Goal: Information Seeking & Learning: Learn about a topic

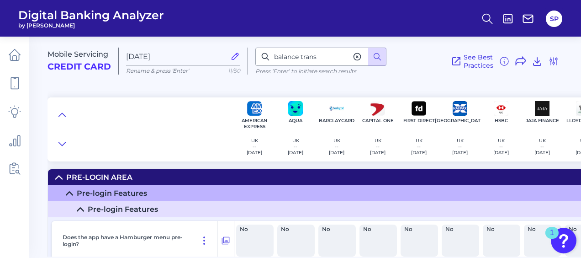
scroll to position [5068, 0]
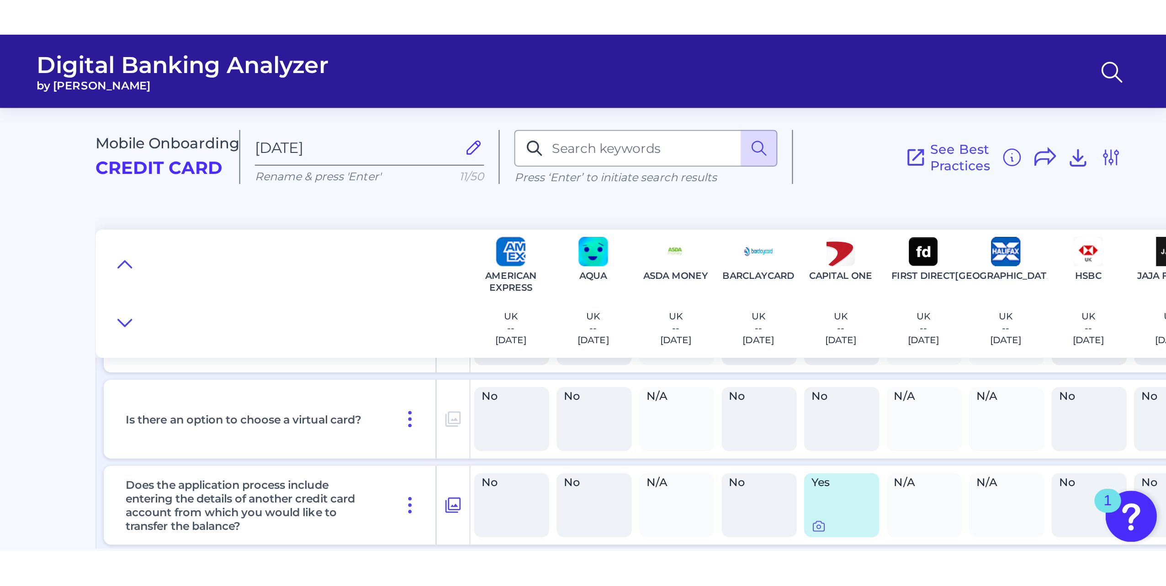
scroll to position [365, 0]
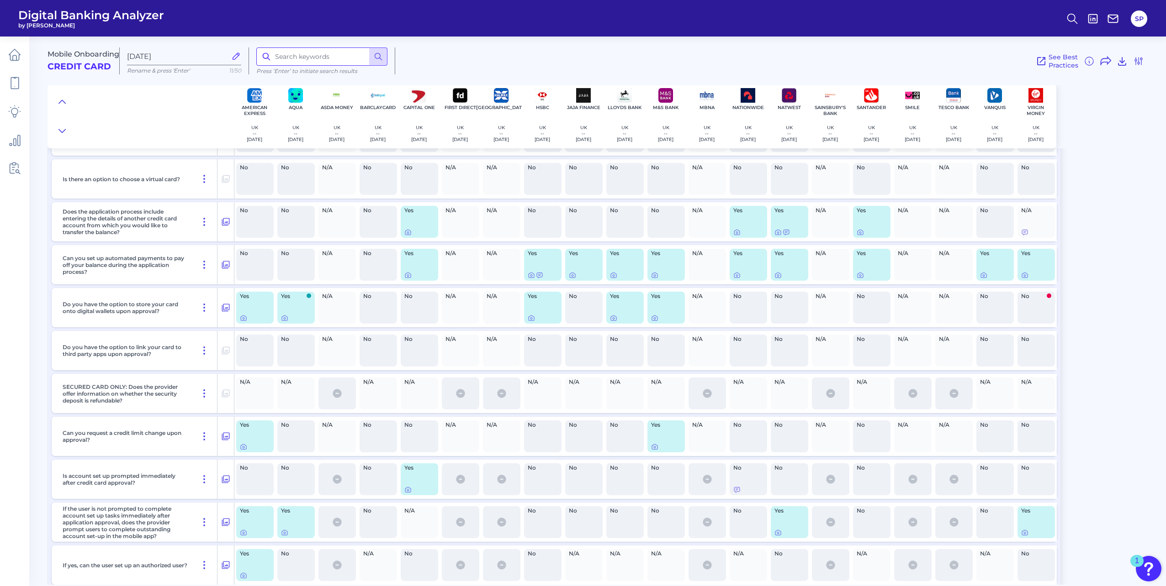
click at [308, 53] on input at bounding box center [321, 57] width 131 height 18
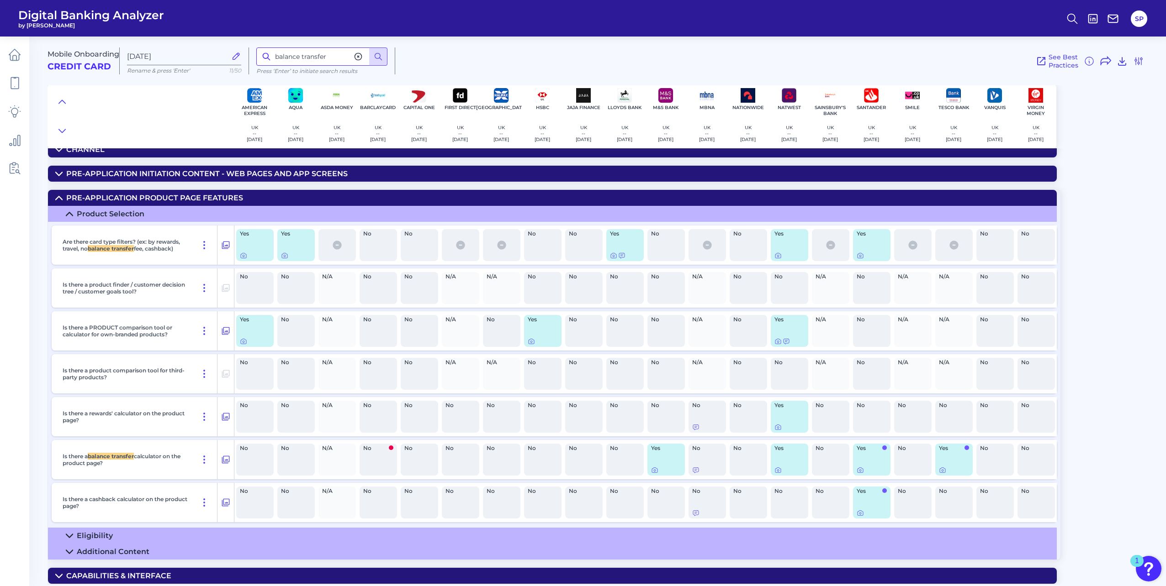
scroll to position [0, 0]
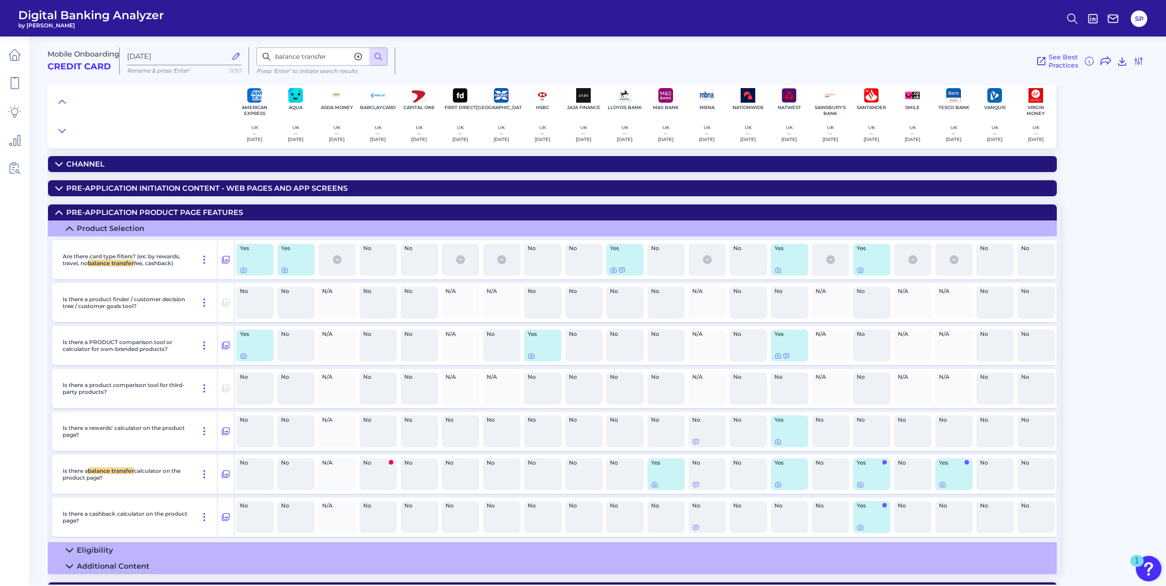
click at [59, 164] on icon at bounding box center [58, 164] width 7 height 7
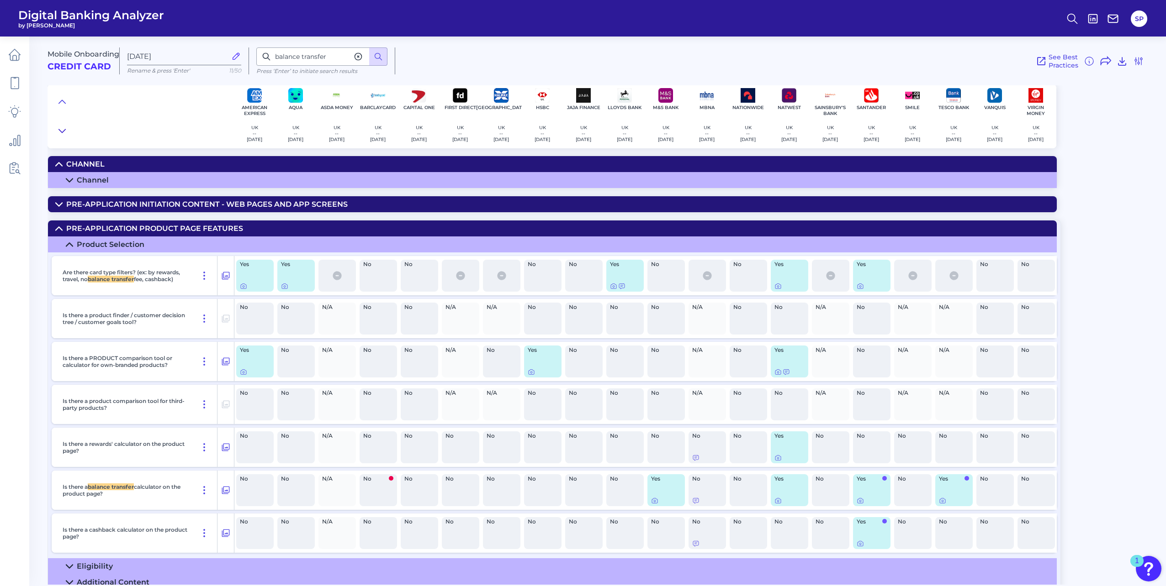
click at [59, 134] on icon at bounding box center [61, 131] width 7 height 9
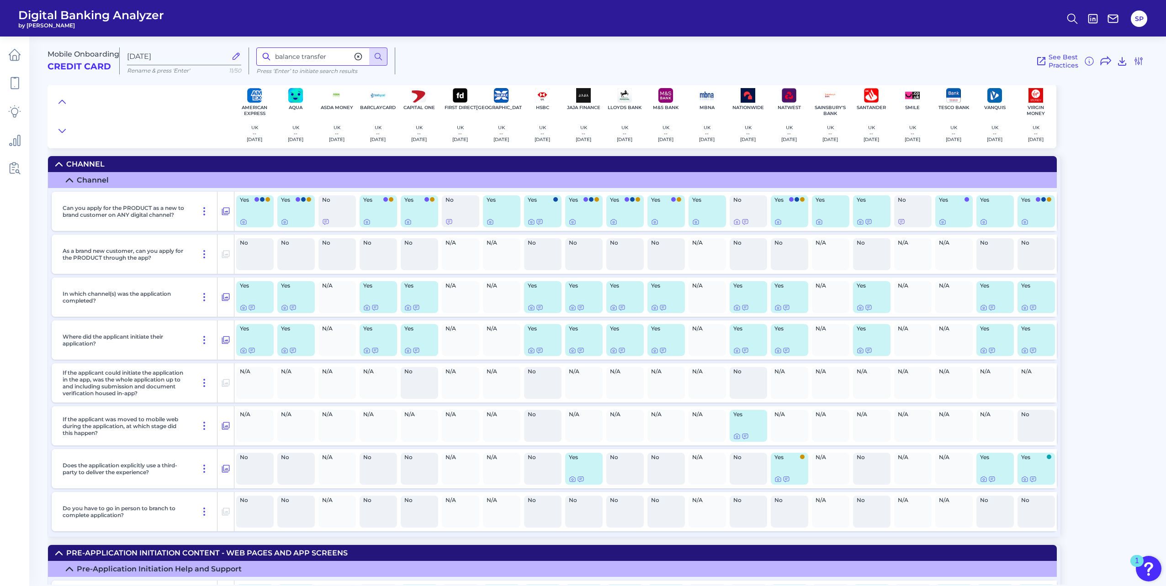
click at [339, 55] on input "balance transfer" at bounding box center [321, 57] width 131 height 18
type input "balance trans"
click at [283, 221] on icon at bounding box center [284, 221] width 7 height 7
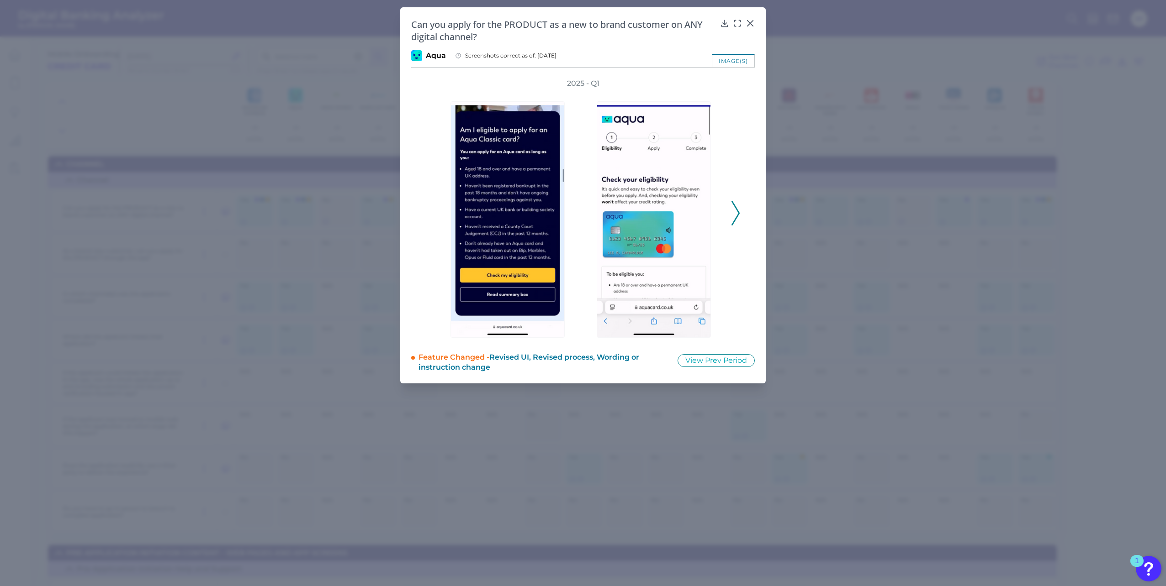
click at [581, 210] on icon at bounding box center [735, 213] width 8 height 25
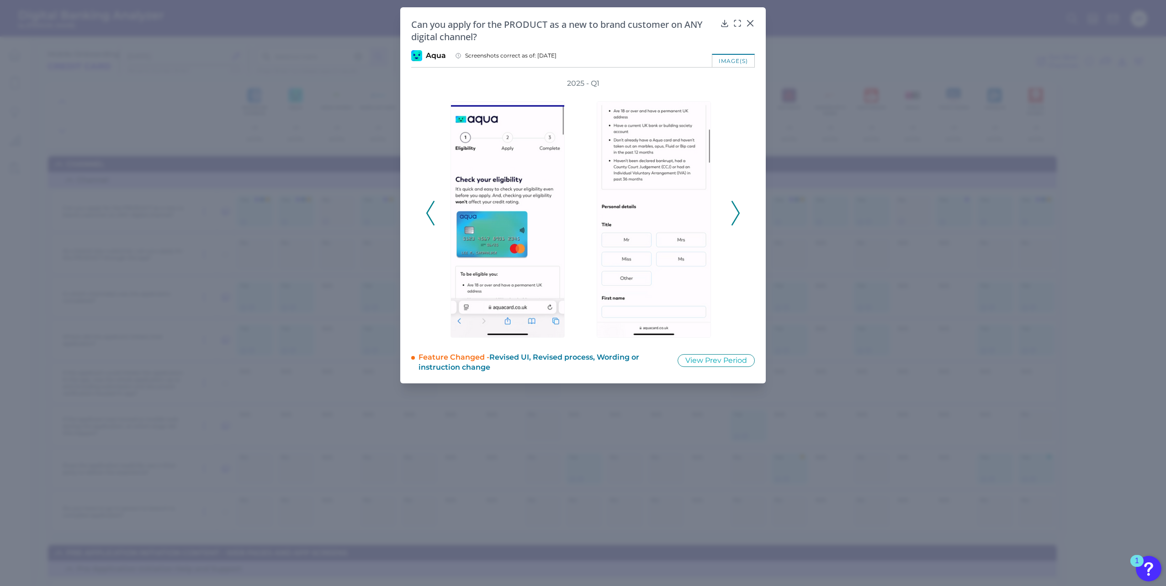
click at [581, 210] on icon at bounding box center [735, 213] width 8 height 25
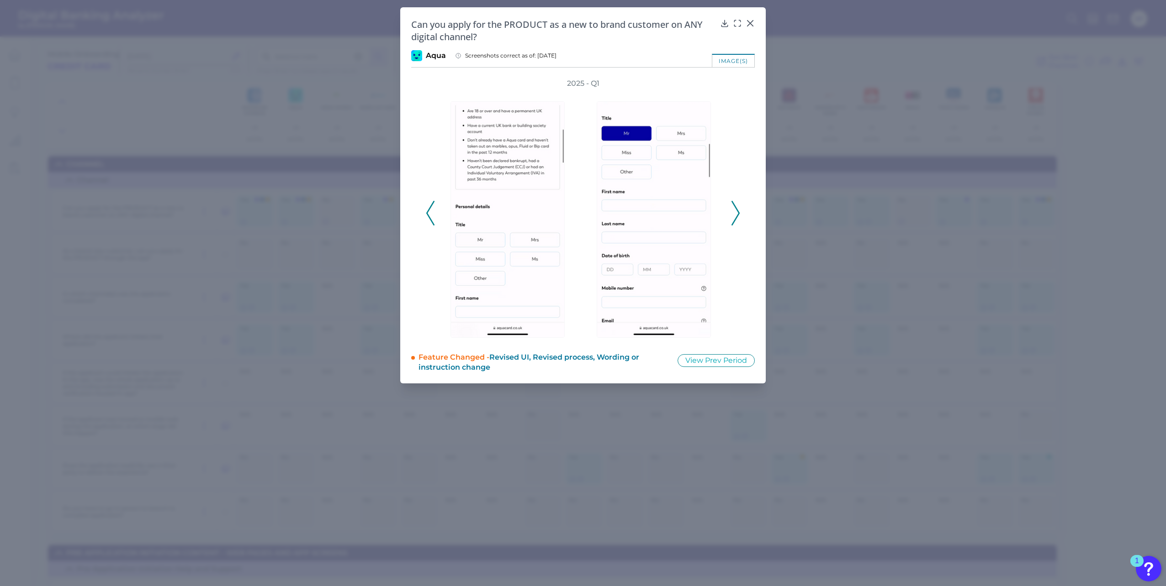
click at [581, 210] on icon at bounding box center [735, 213] width 8 height 25
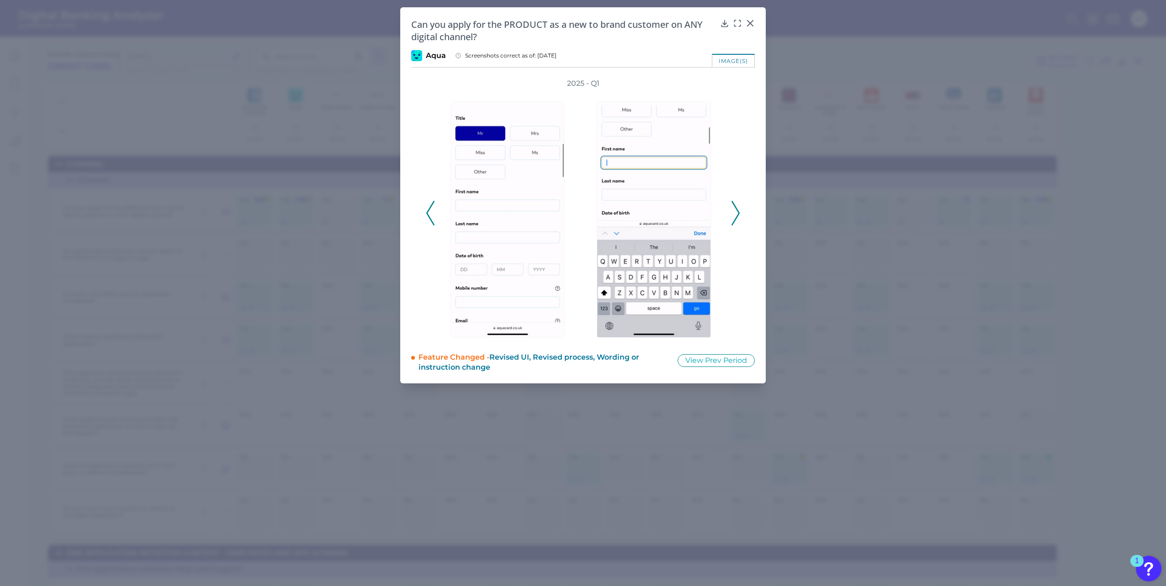
click at [581, 210] on icon at bounding box center [735, 213] width 8 height 25
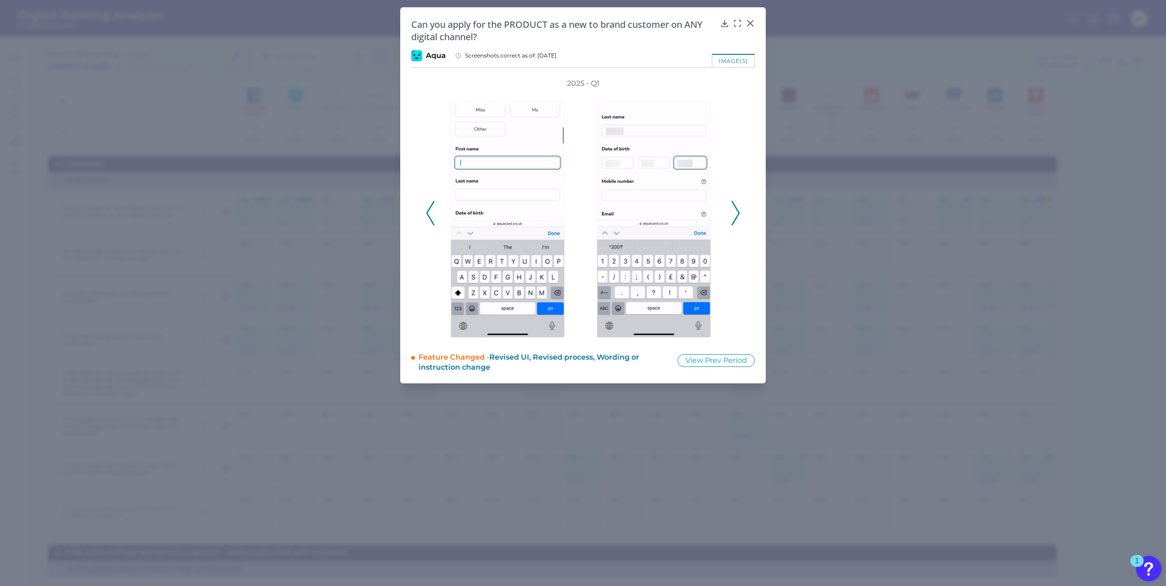
click at [581, 209] on icon at bounding box center [735, 213] width 8 height 25
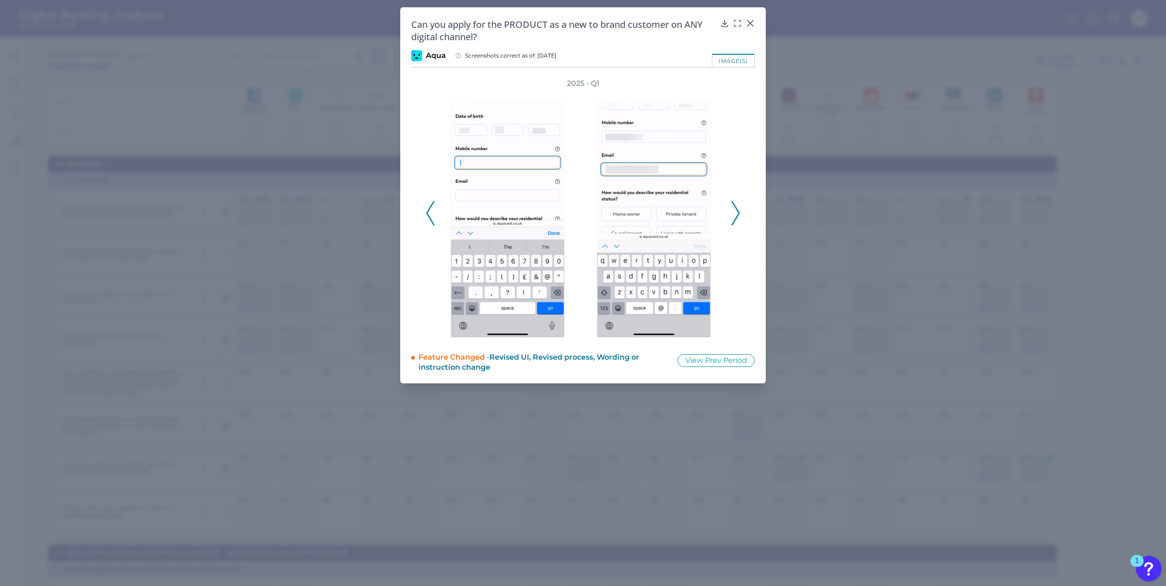
click at [581, 209] on icon at bounding box center [735, 213] width 8 height 25
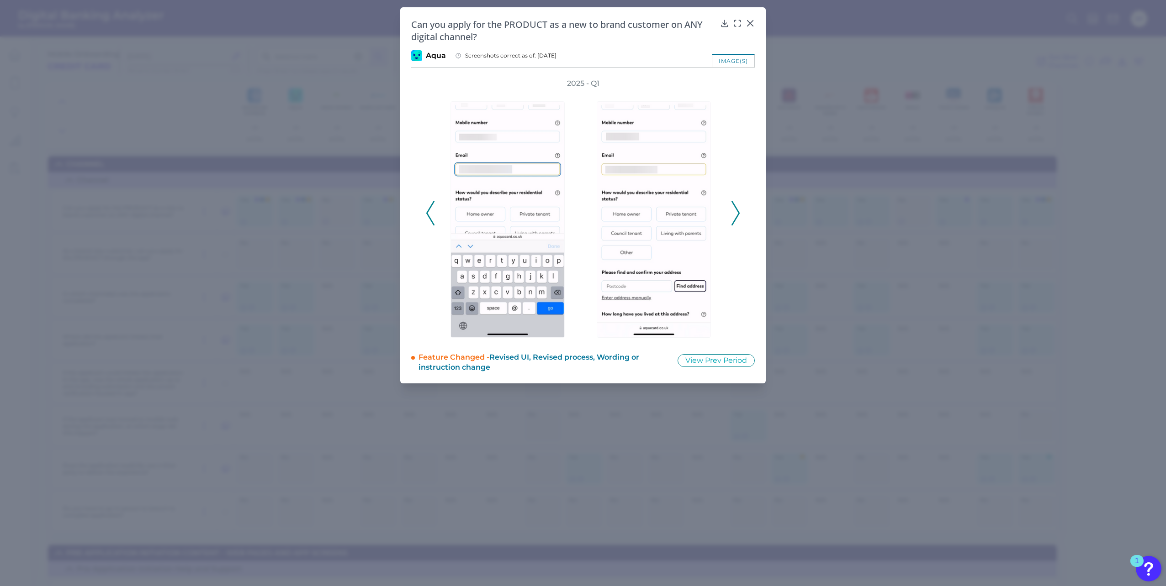
click at [581, 208] on icon at bounding box center [735, 213] width 8 height 25
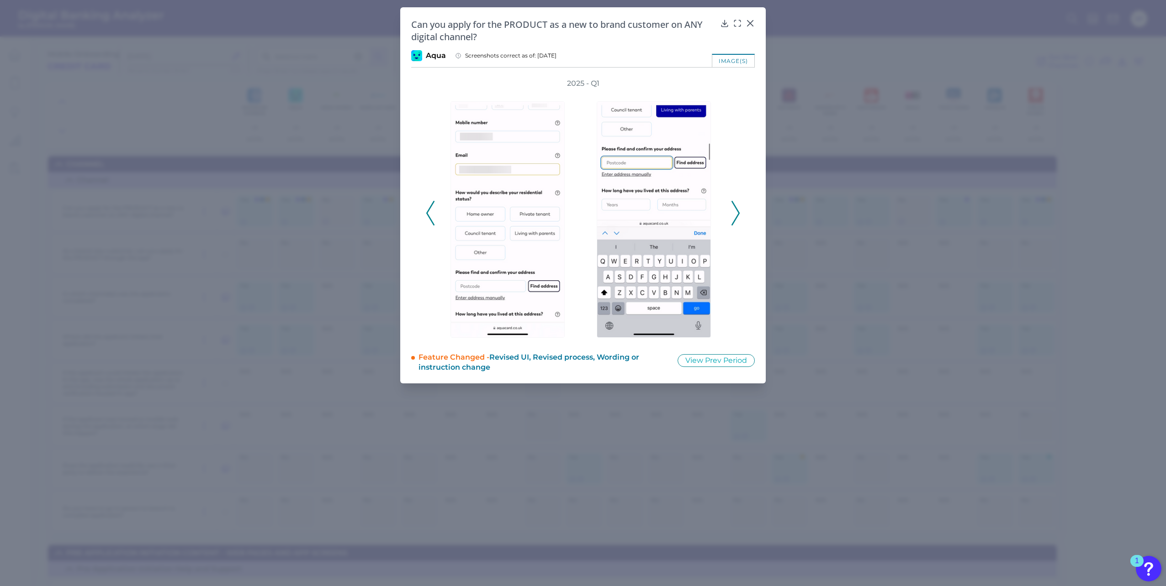
click at [581, 208] on icon at bounding box center [735, 213] width 8 height 25
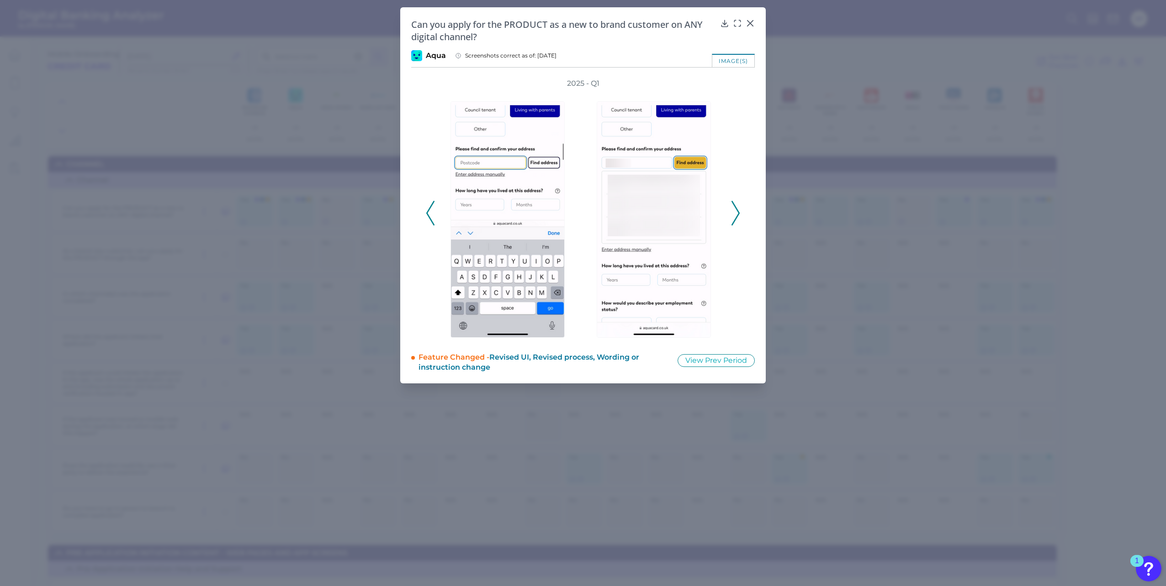
click at [581, 208] on icon at bounding box center [735, 213] width 8 height 25
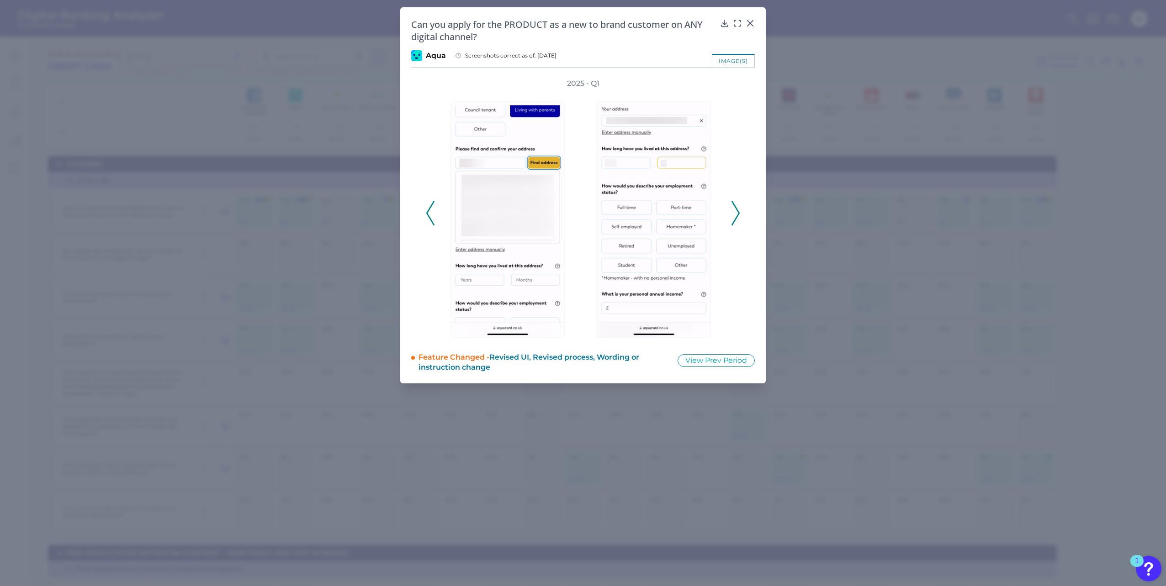
click at [581, 208] on icon at bounding box center [735, 213] width 8 height 25
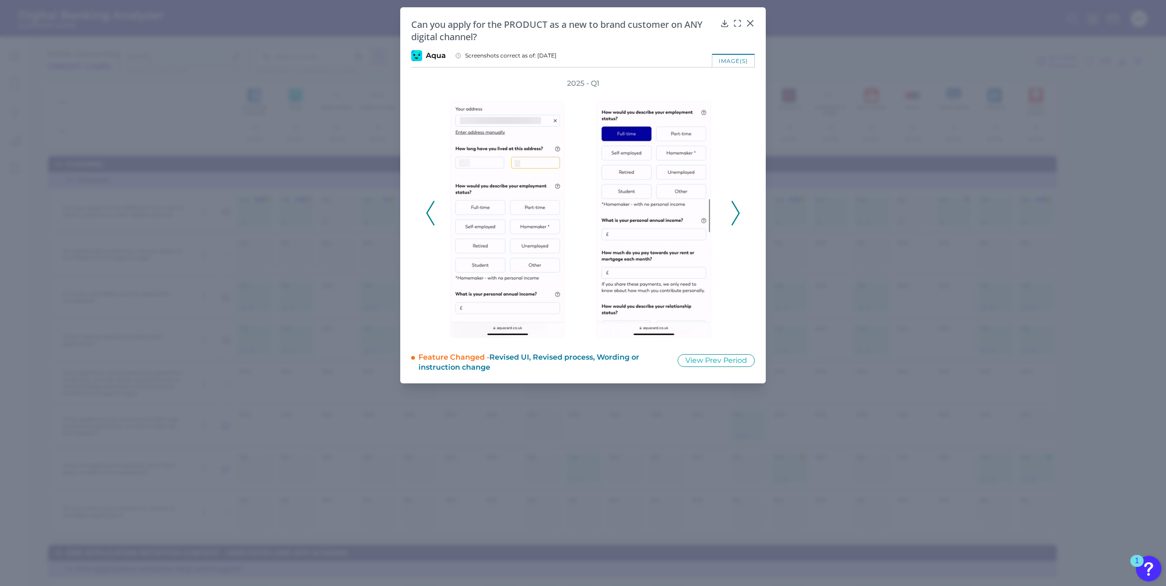
click at [581, 208] on icon at bounding box center [735, 213] width 8 height 25
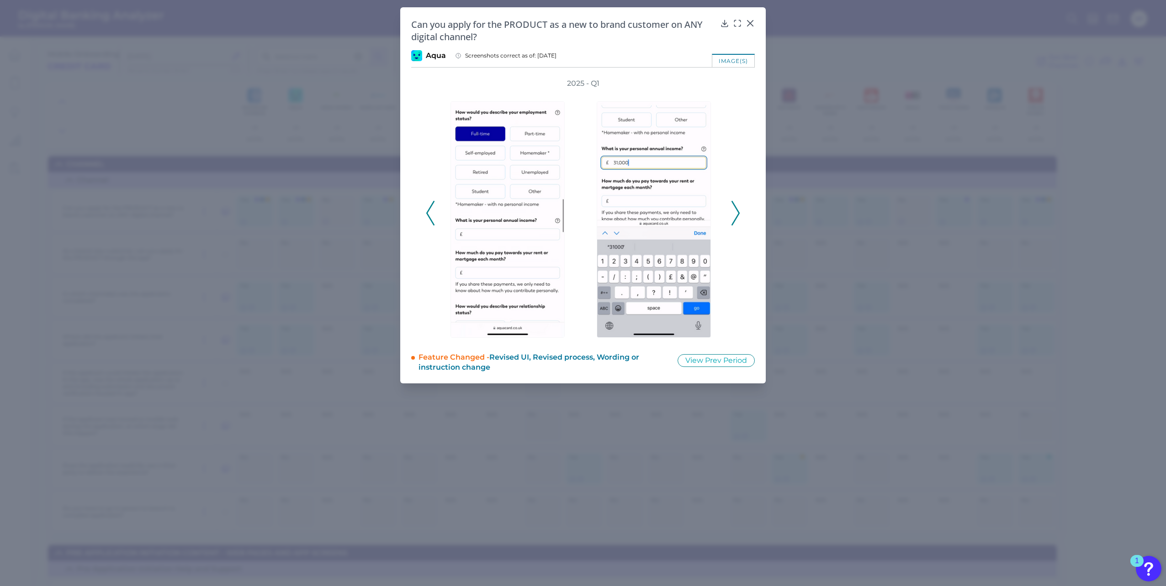
click at [581, 208] on icon at bounding box center [735, 213] width 8 height 25
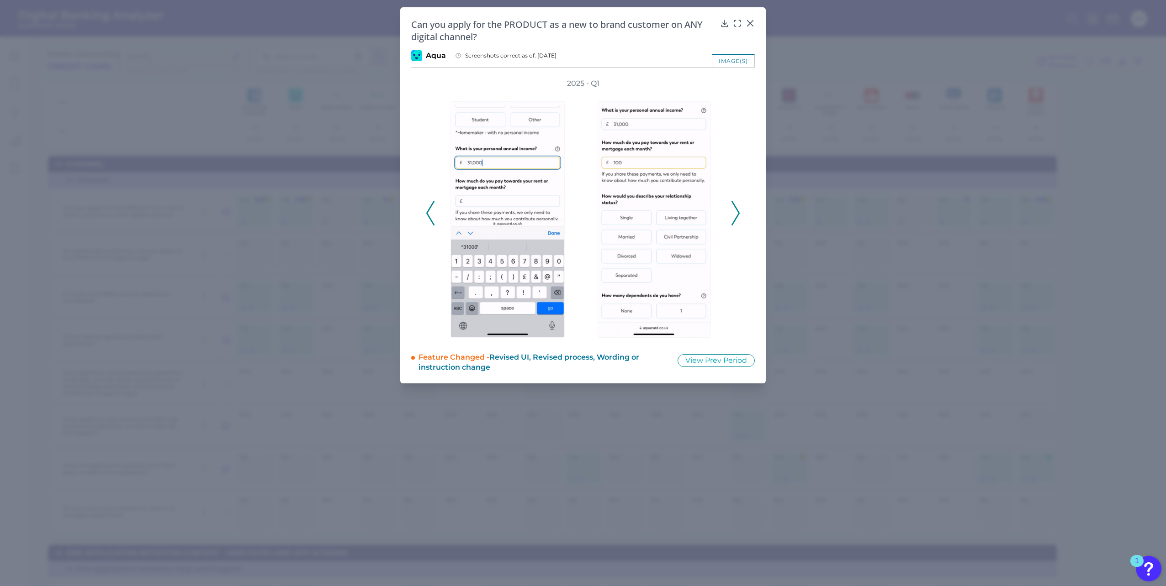
click at [581, 208] on icon at bounding box center [735, 213] width 8 height 25
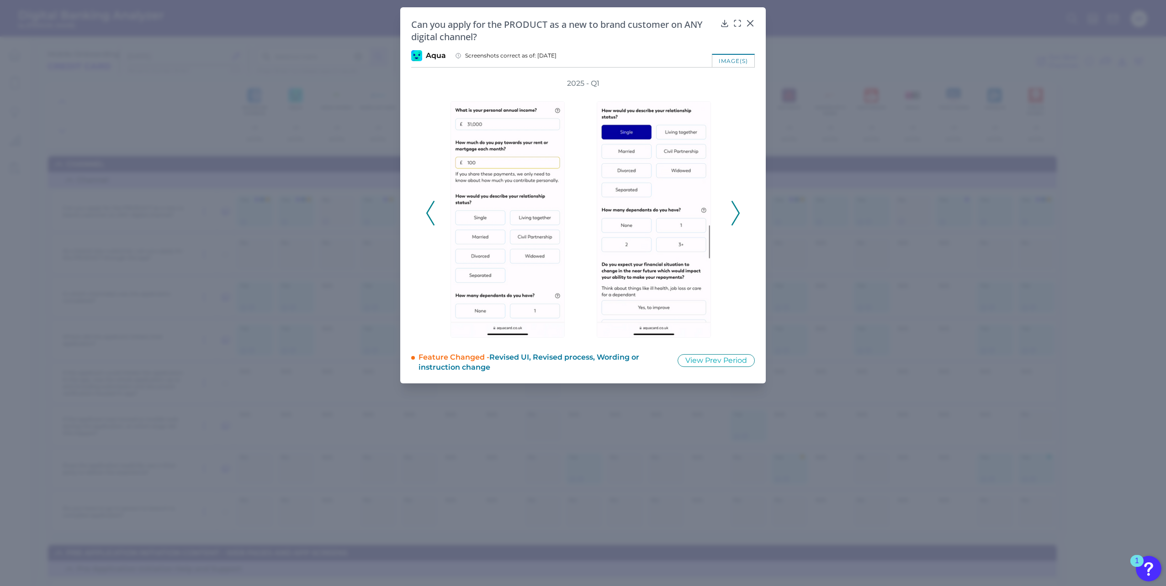
click at [581, 208] on icon at bounding box center [735, 213] width 8 height 25
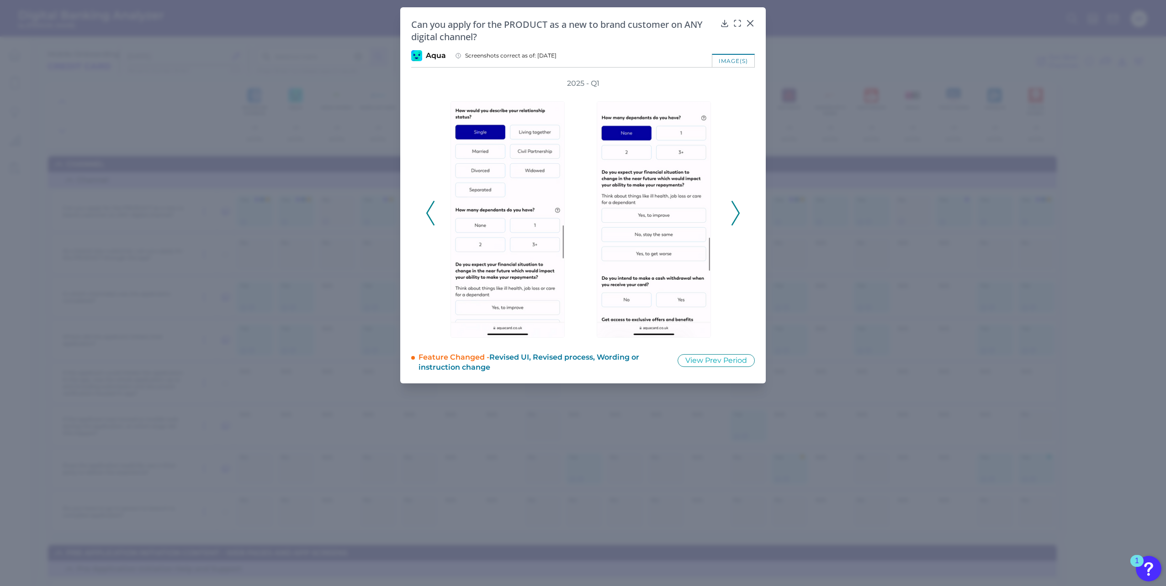
click at [581, 208] on icon at bounding box center [735, 213] width 8 height 25
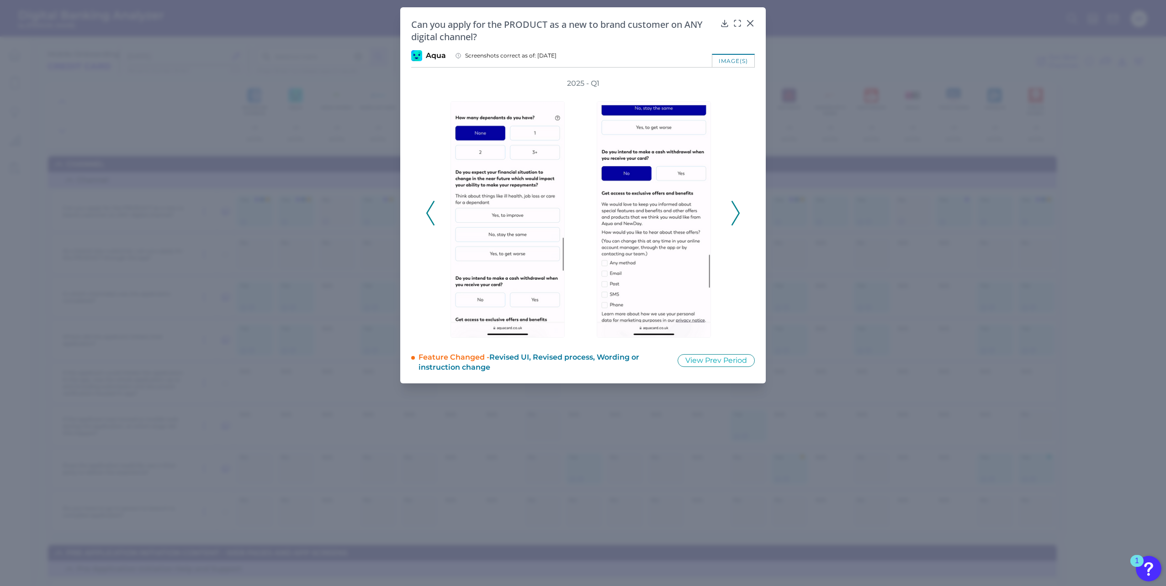
click at [581, 208] on icon at bounding box center [735, 213] width 8 height 25
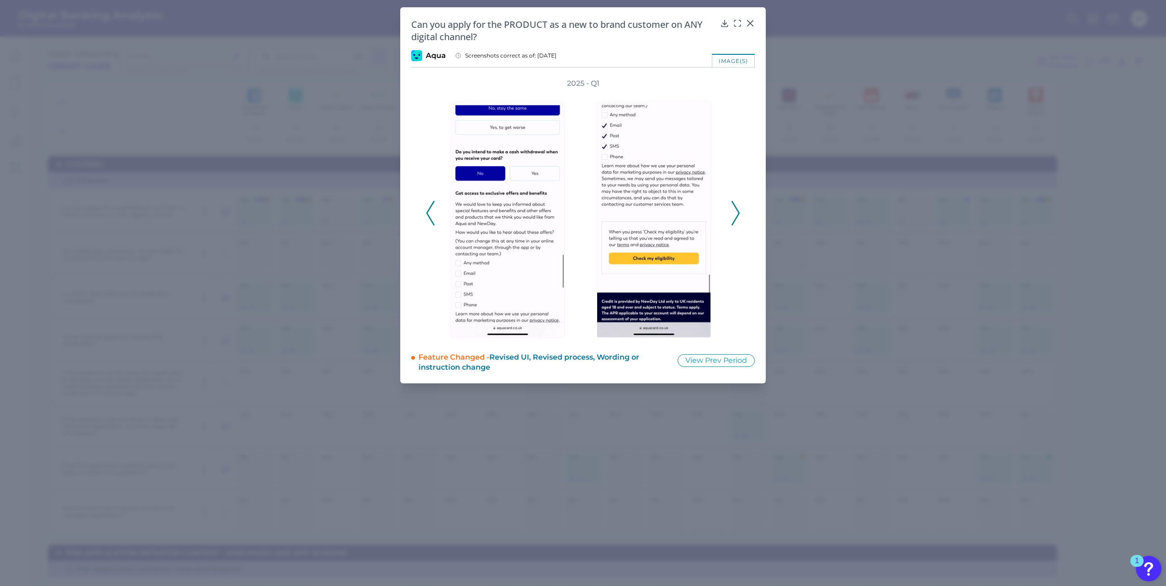
click at [581, 208] on icon at bounding box center [735, 213] width 8 height 25
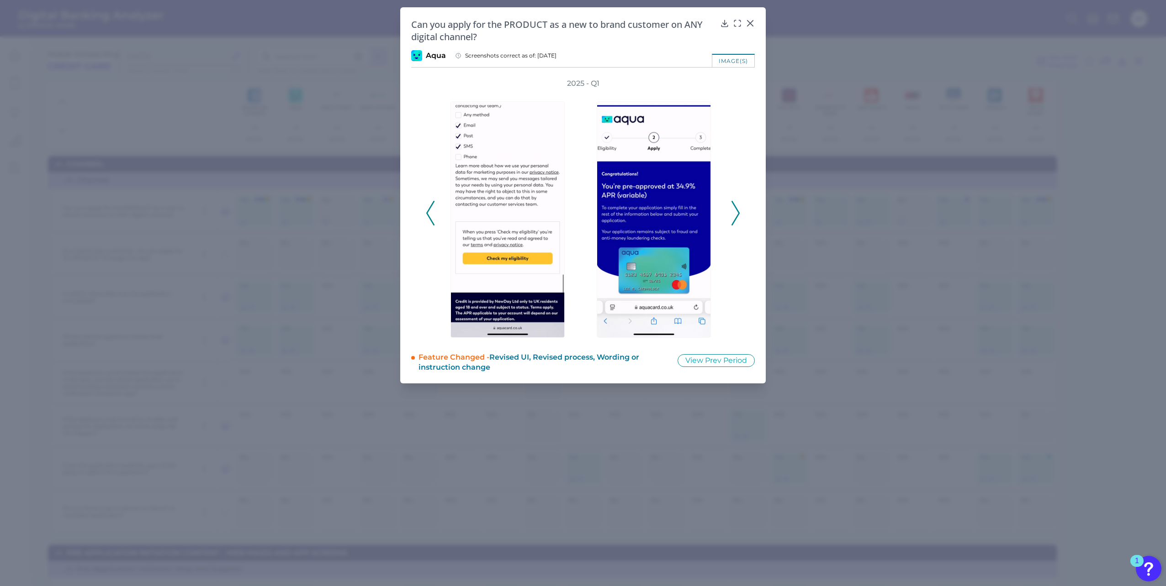
click at [581, 208] on icon at bounding box center [735, 213] width 8 height 25
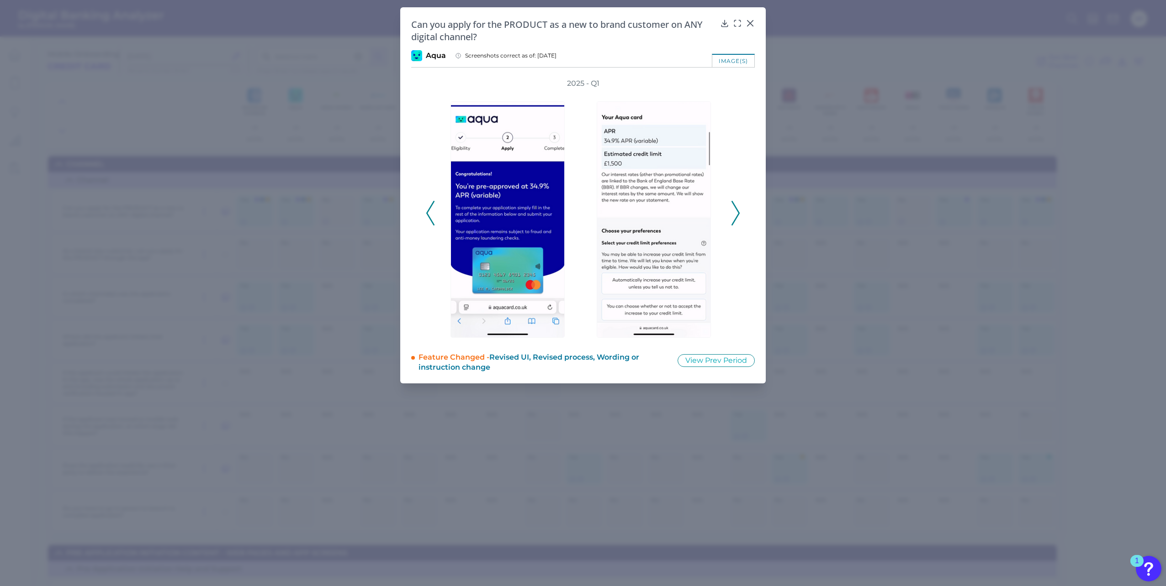
click at [581, 208] on icon at bounding box center [735, 213] width 8 height 25
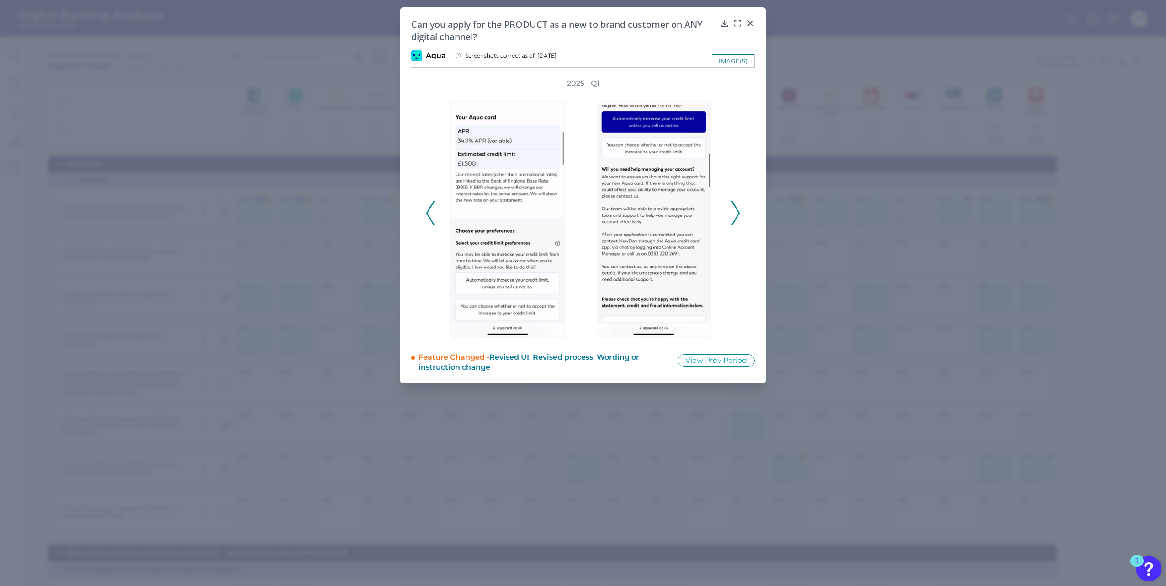
click at [581, 208] on icon at bounding box center [735, 213] width 8 height 25
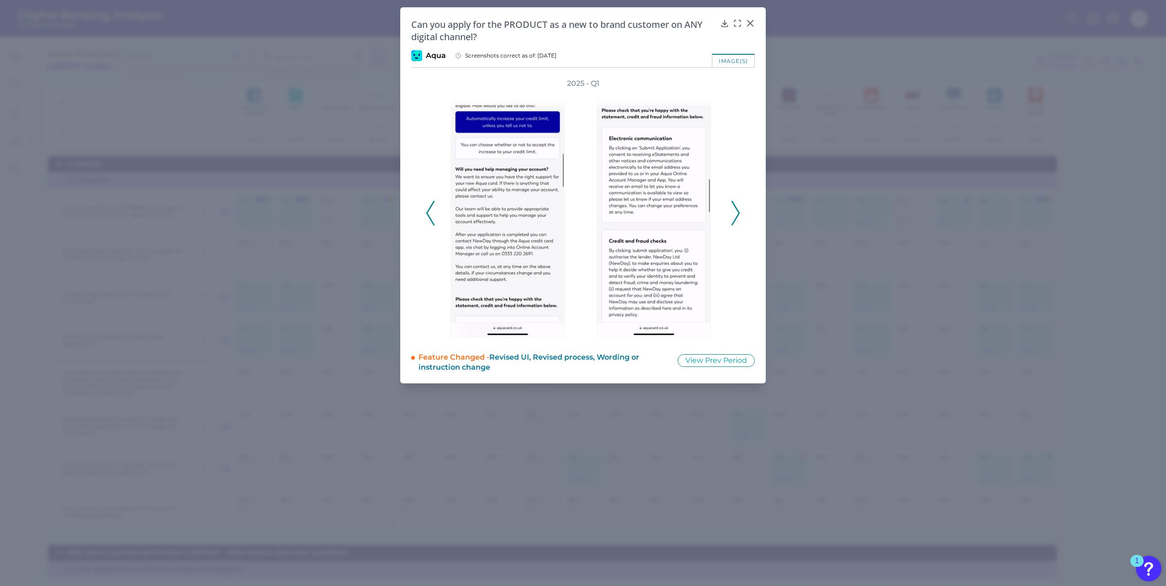
click at [581, 208] on icon at bounding box center [735, 213] width 8 height 25
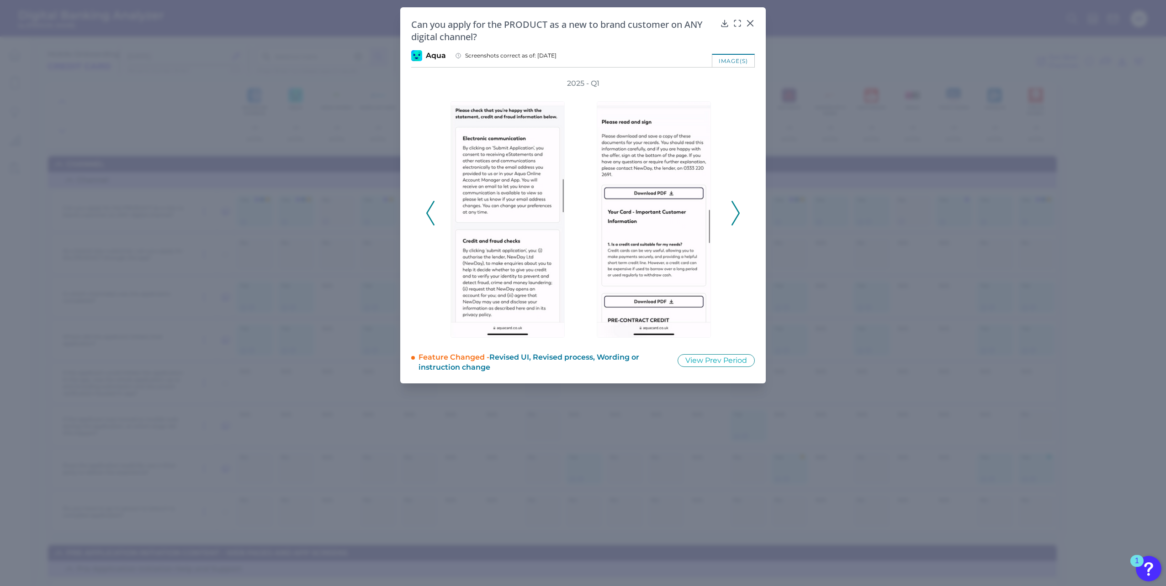
click at [581, 208] on icon at bounding box center [735, 213] width 8 height 25
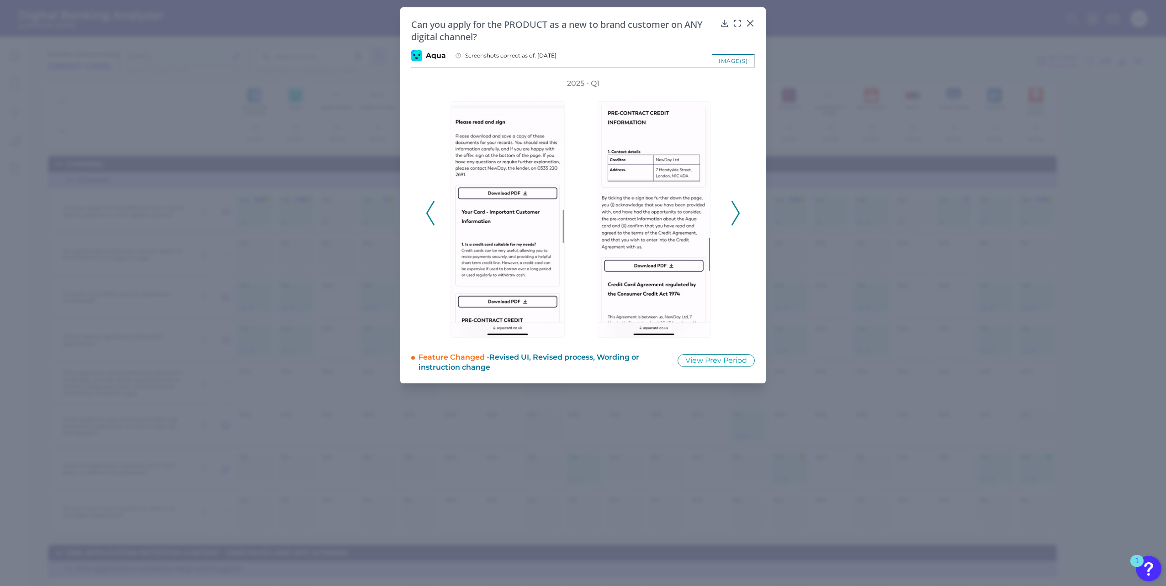
click at [581, 208] on icon at bounding box center [735, 213] width 8 height 25
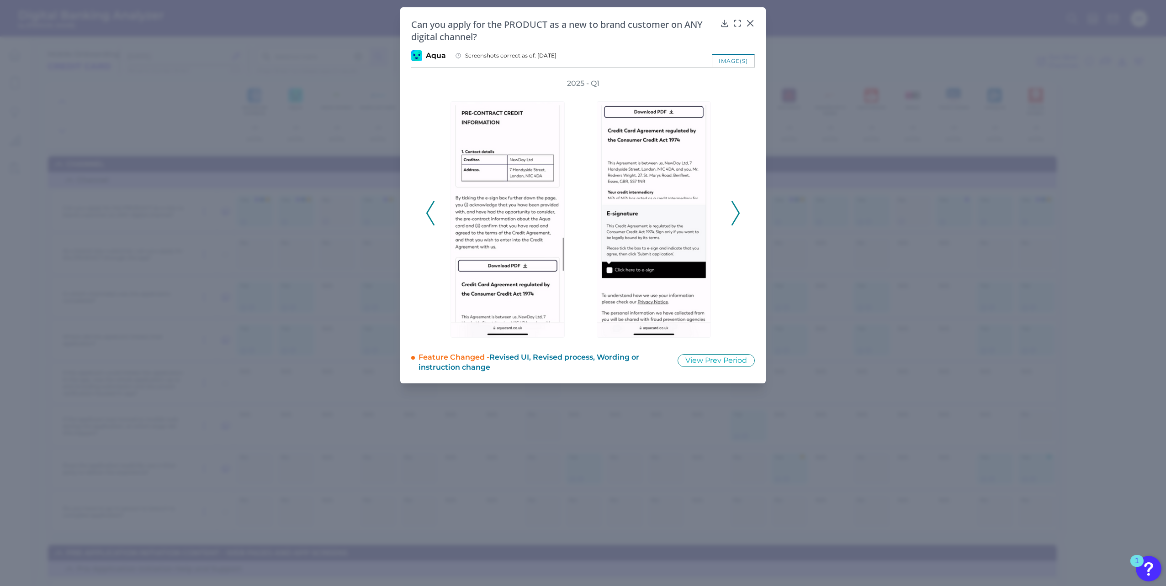
click at [581, 208] on icon at bounding box center [735, 213] width 8 height 25
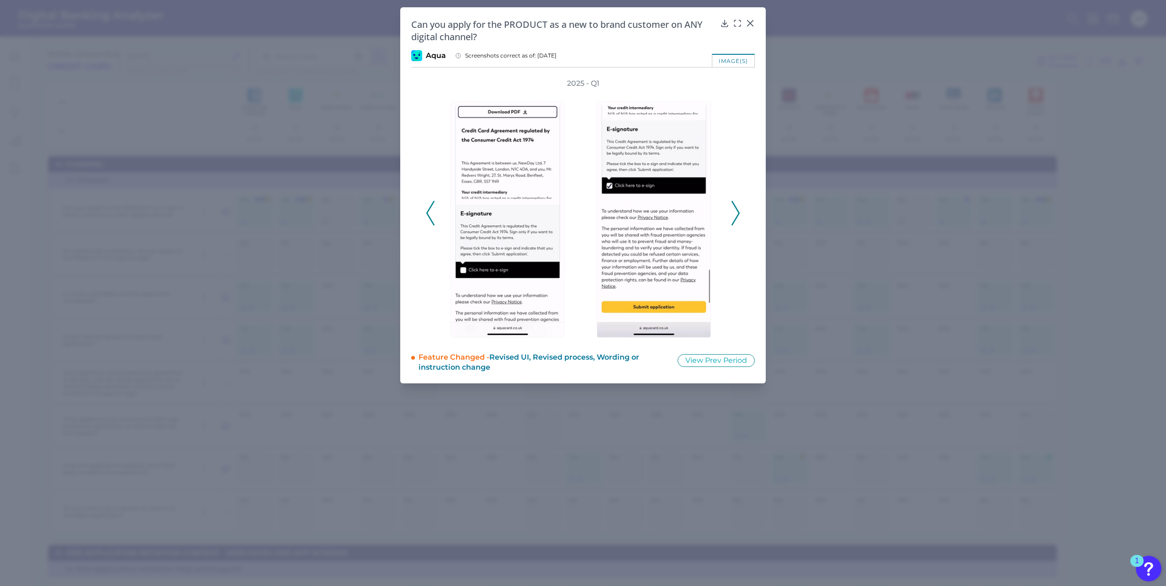
click at [581, 208] on icon at bounding box center [735, 213] width 8 height 25
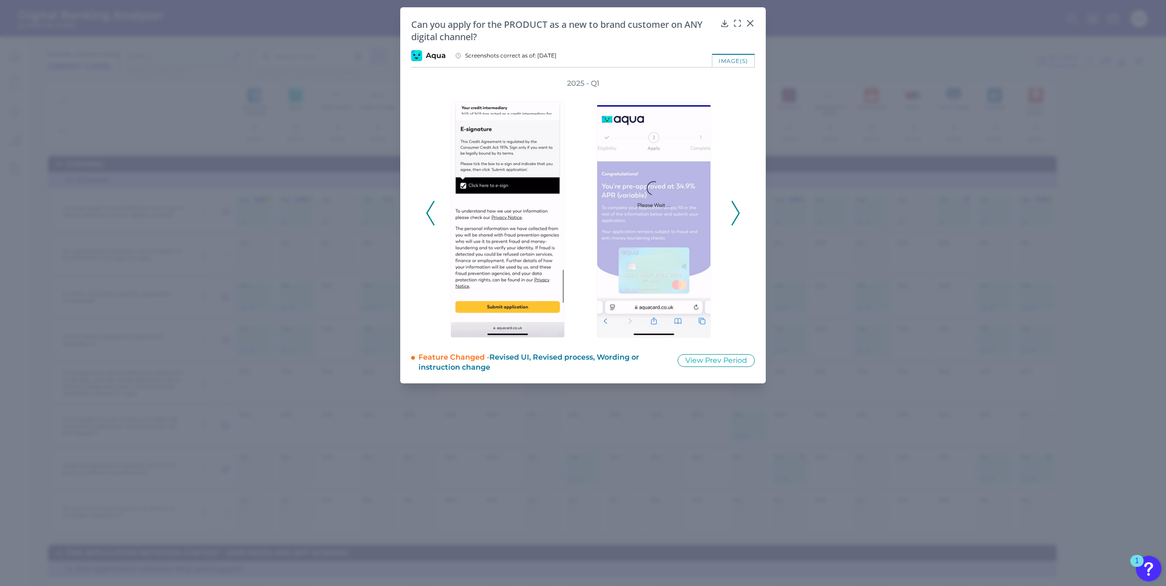
click at [581, 208] on icon at bounding box center [735, 213] width 8 height 25
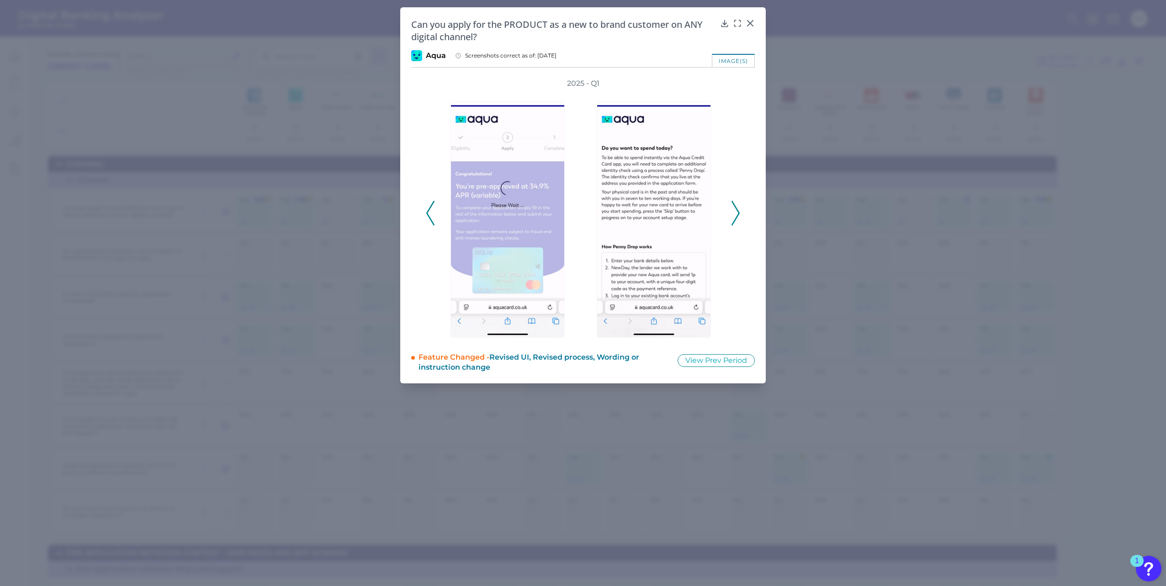
click at [581, 208] on icon at bounding box center [735, 213] width 8 height 25
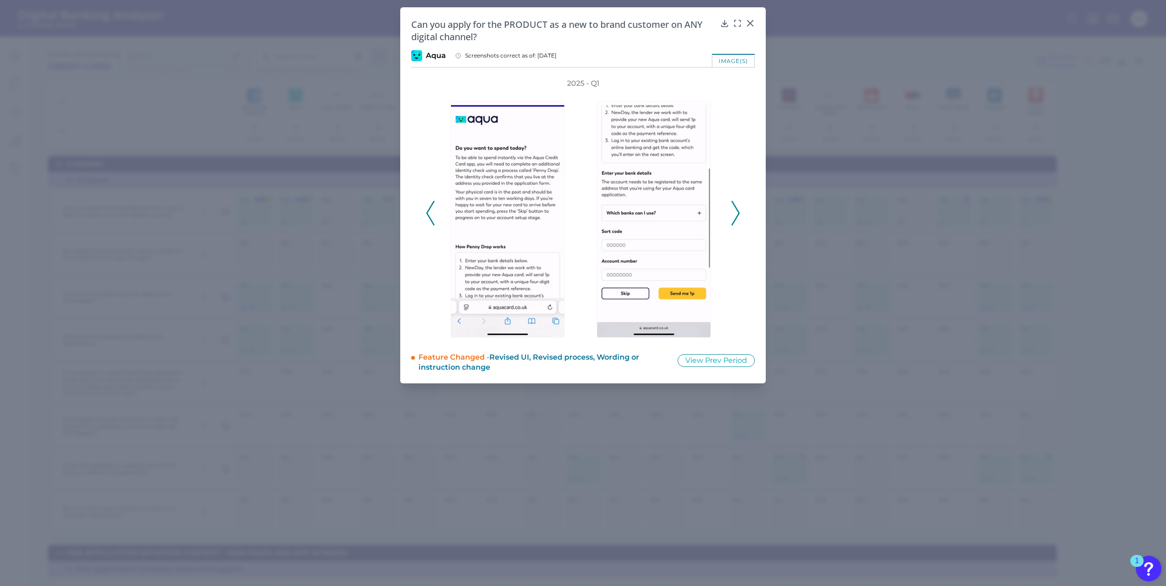
click at [581, 208] on icon at bounding box center [735, 213] width 8 height 25
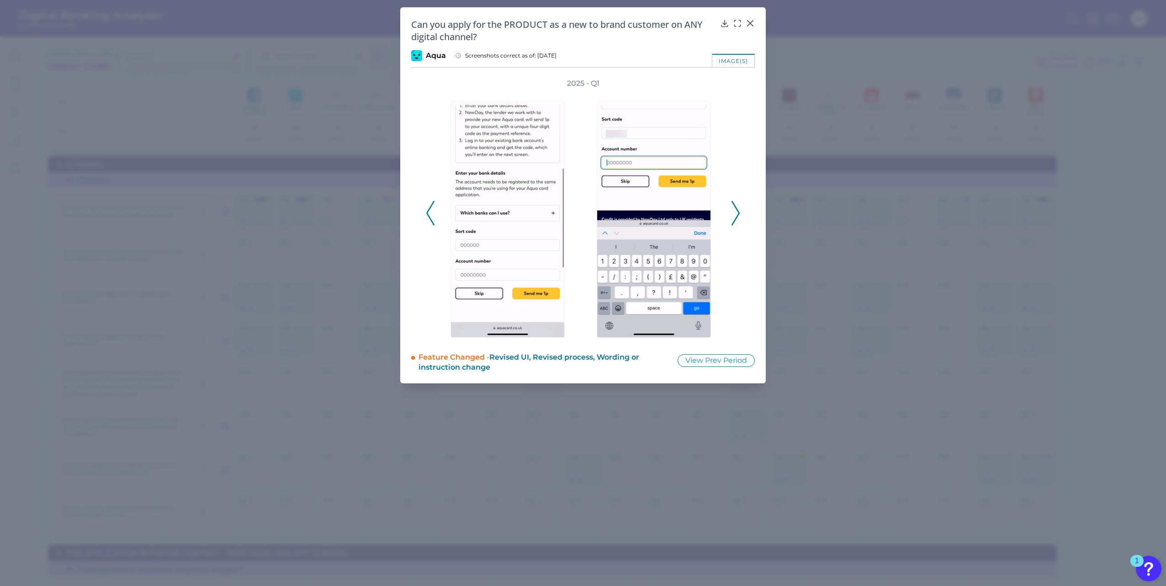
click at [581, 208] on icon at bounding box center [735, 213] width 8 height 25
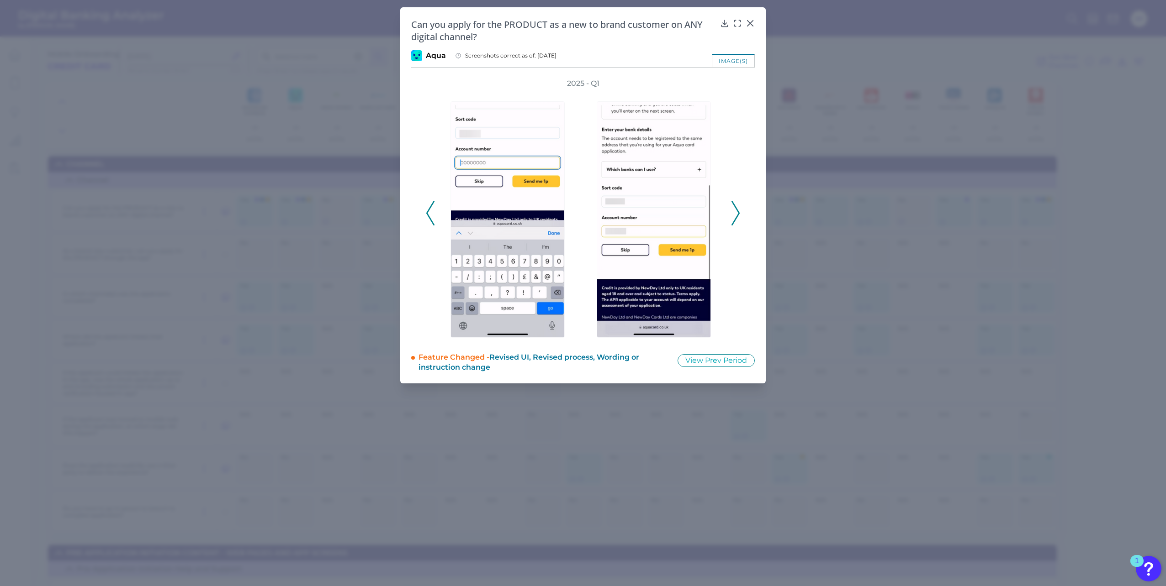
click at [581, 208] on icon at bounding box center [735, 213] width 8 height 25
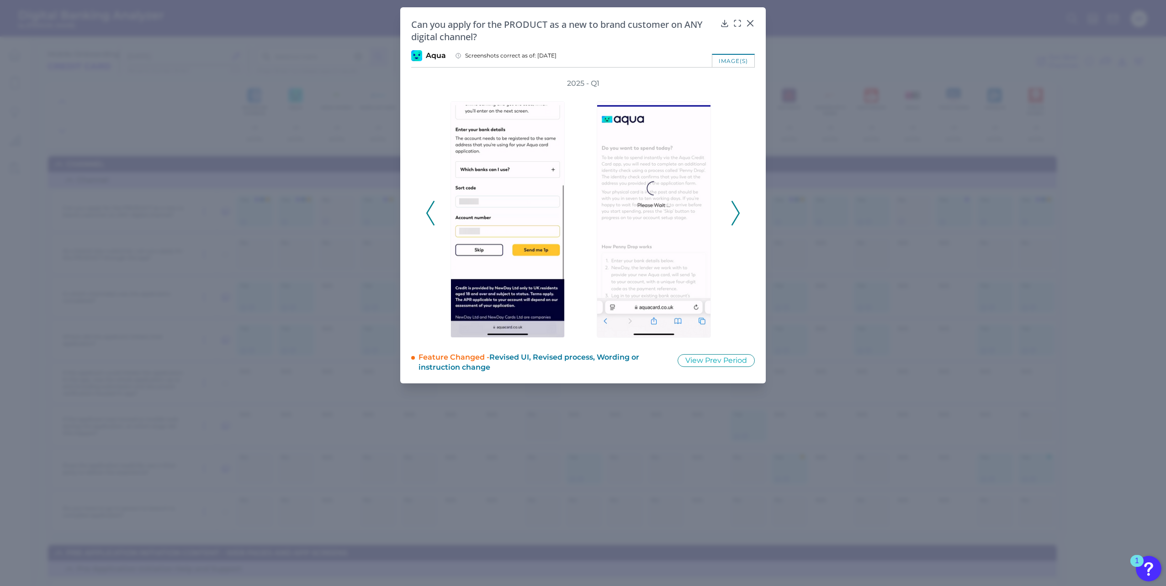
click at [581, 208] on icon at bounding box center [735, 213] width 8 height 25
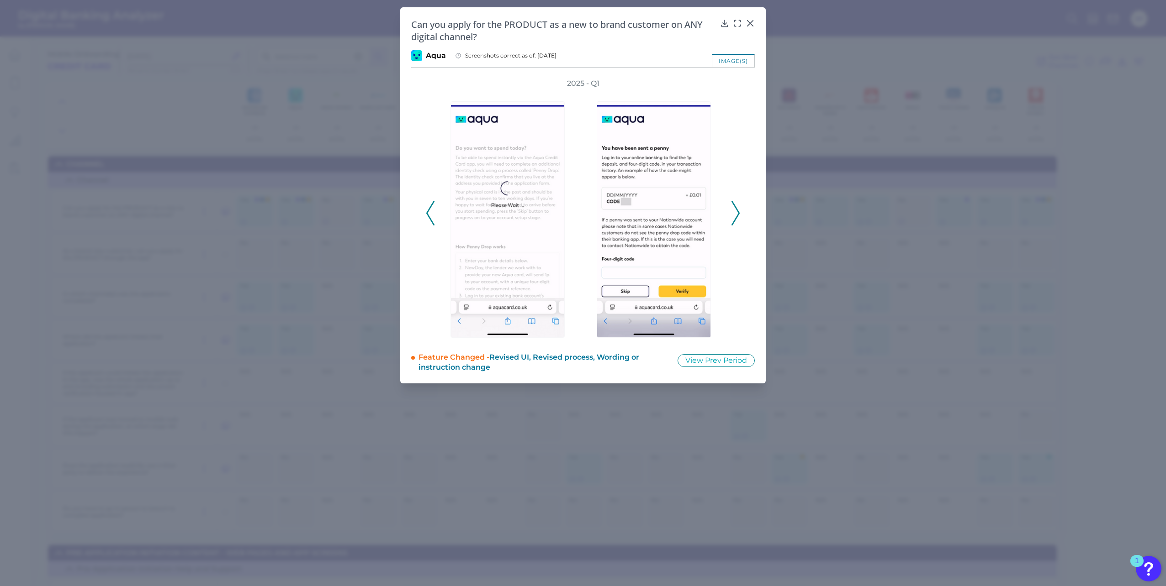
click at [581, 208] on icon at bounding box center [735, 213] width 8 height 25
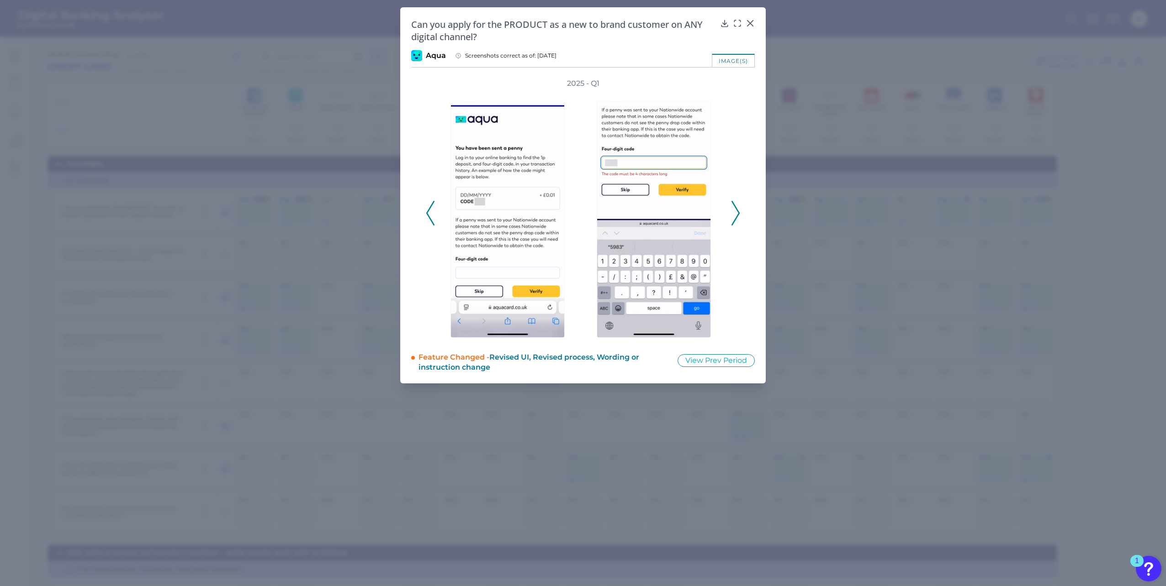
click at [581, 208] on icon at bounding box center [735, 213] width 8 height 25
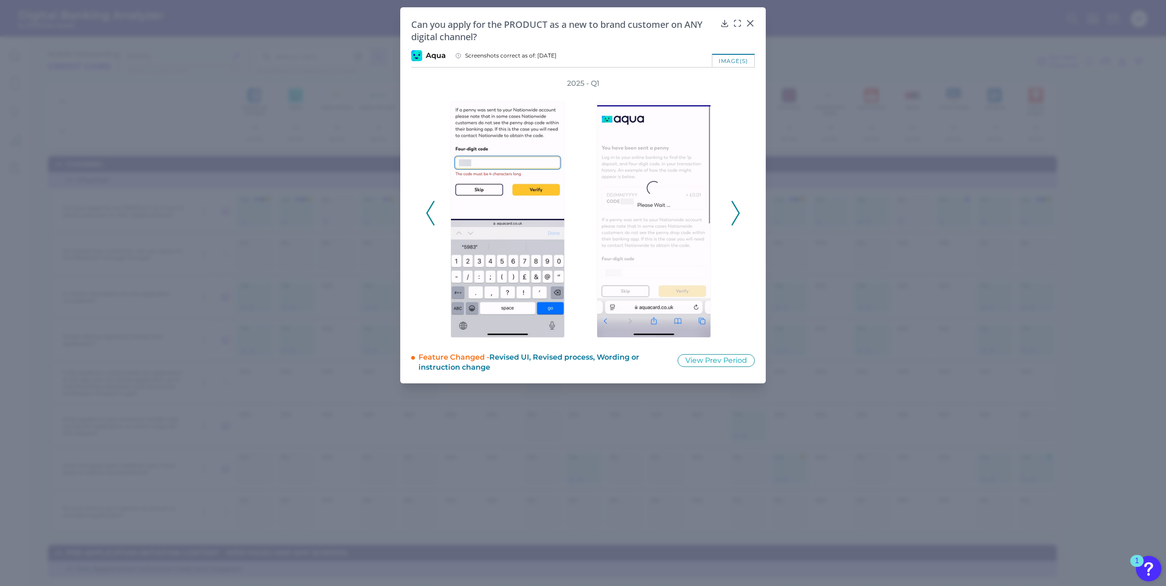
click at [581, 208] on icon at bounding box center [735, 213] width 8 height 25
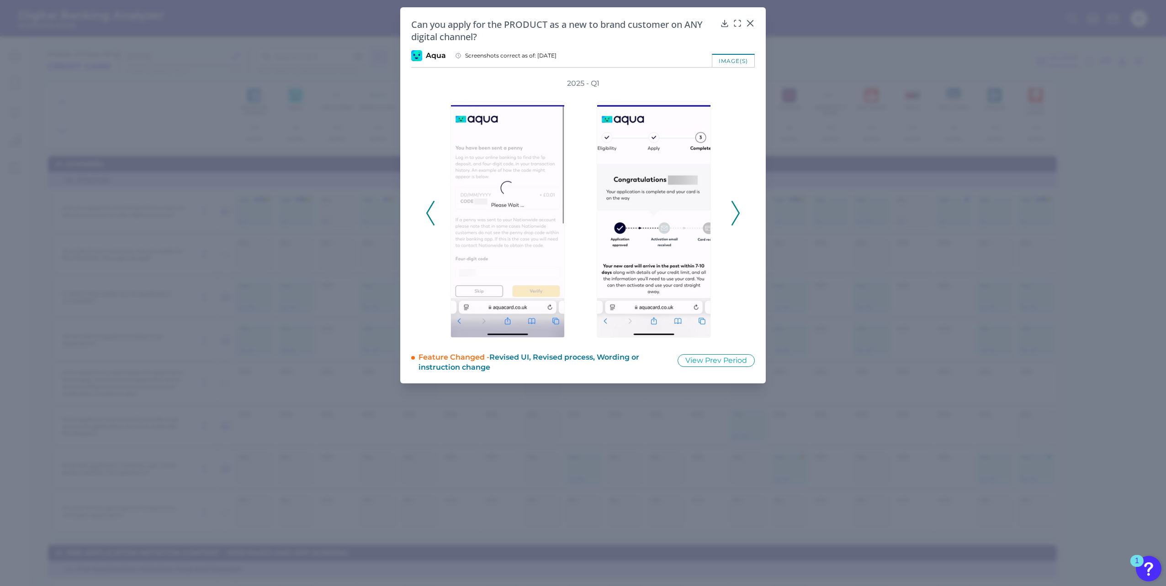
click at [581, 208] on icon at bounding box center [735, 213] width 8 height 25
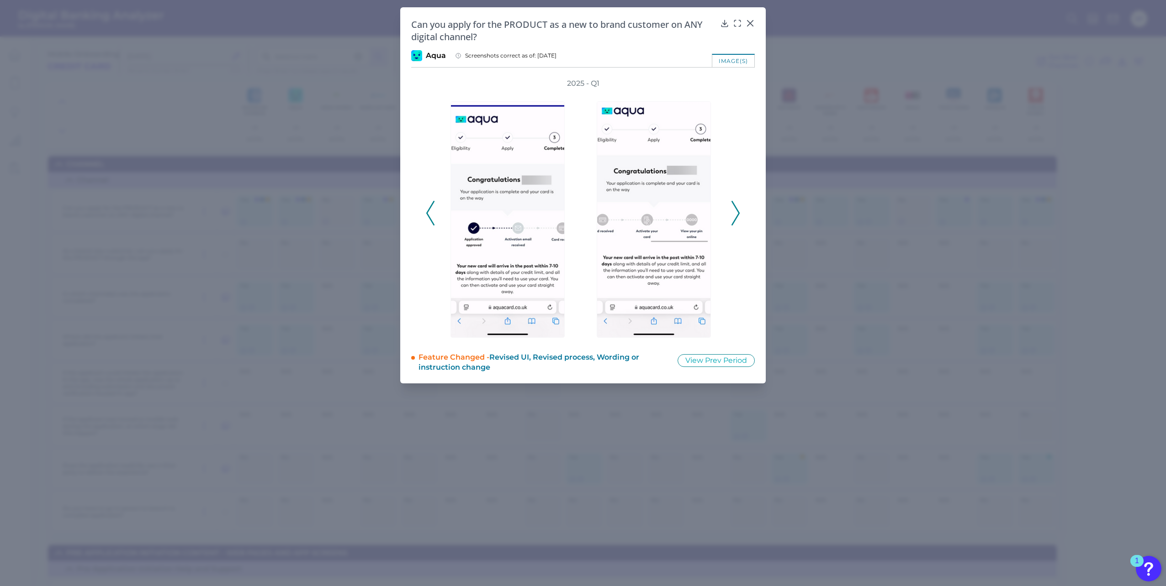
click at [581, 208] on icon at bounding box center [735, 213] width 8 height 25
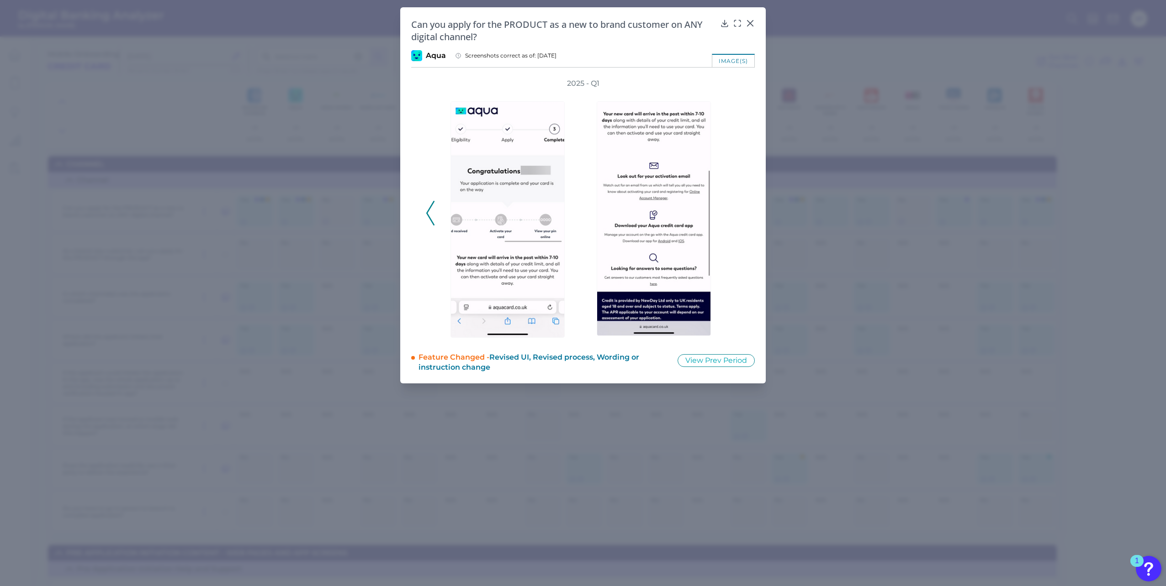
click at [581, 208] on div "2025 - Q1" at bounding box center [583, 208] width 314 height 259
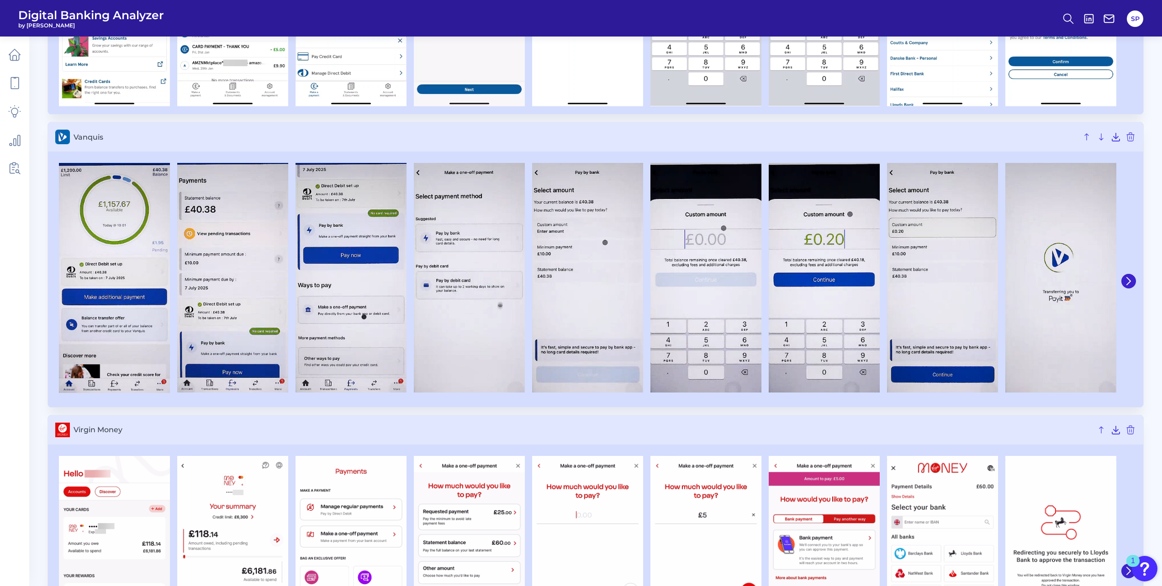
scroll to position [3381, 0]
